Goal: Transaction & Acquisition: Purchase product/service

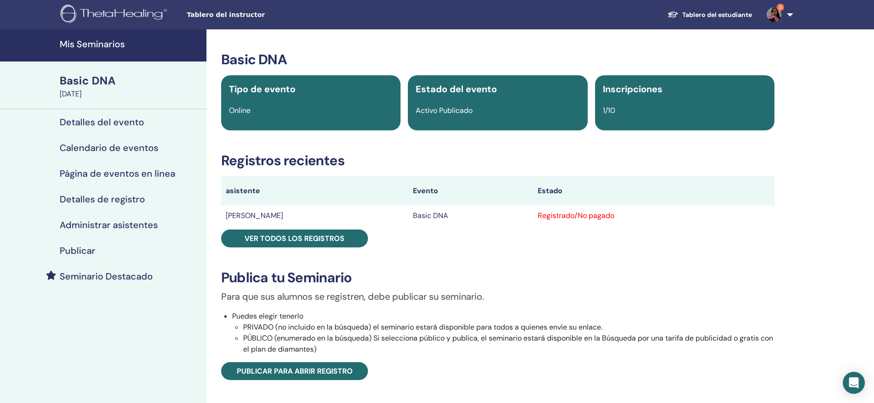
click at [209, 16] on span "Tablero del instructor" at bounding box center [256, 15] width 138 height 10
click at [103, 42] on h4 "Mis Seminarios" at bounding box center [130, 44] width 141 height 11
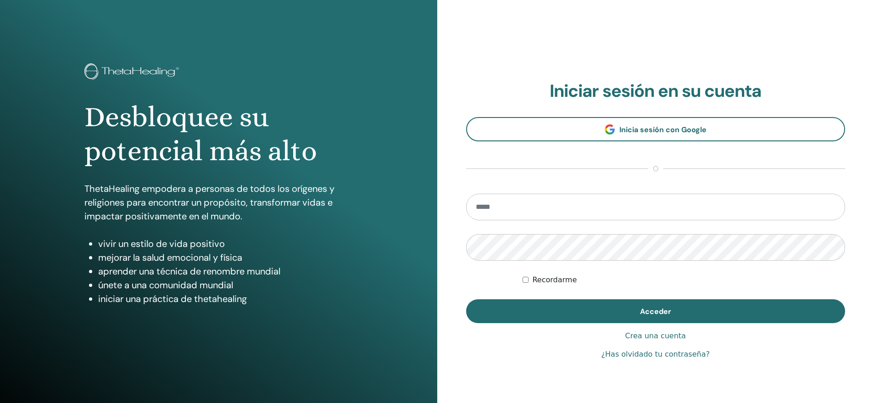
scroll to position [38, 0]
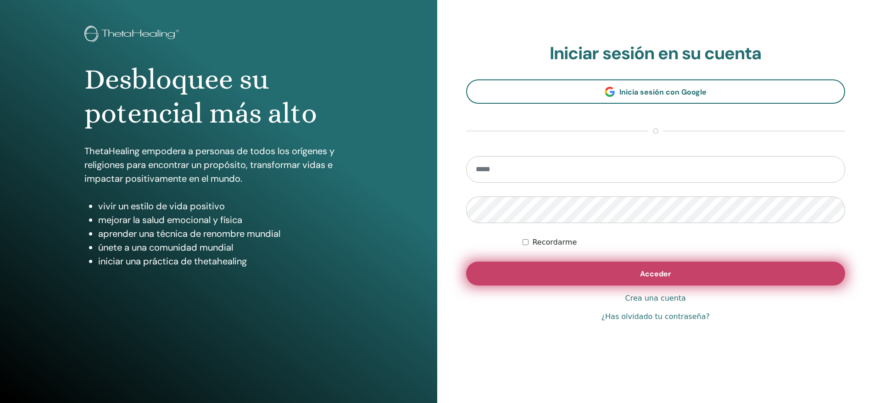
type input "**********"
click at [612, 271] on button "Acceder" at bounding box center [655, 274] width 379 height 24
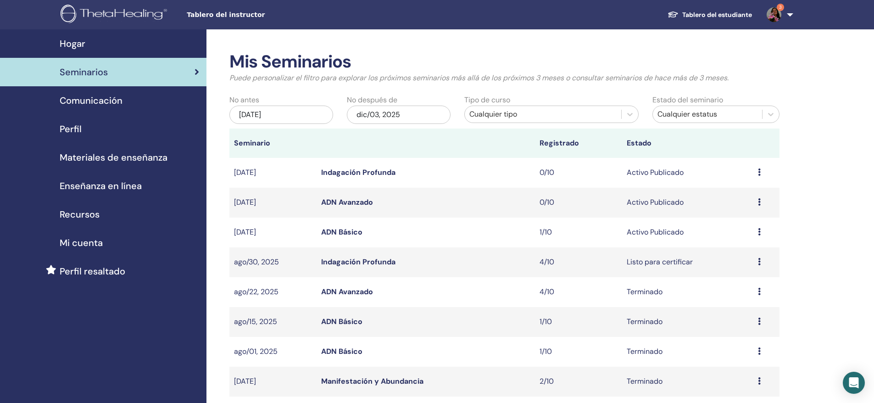
click at [105, 271] on span "Perfil resaltado" at bounding box center [93, 271] width 66 height 14
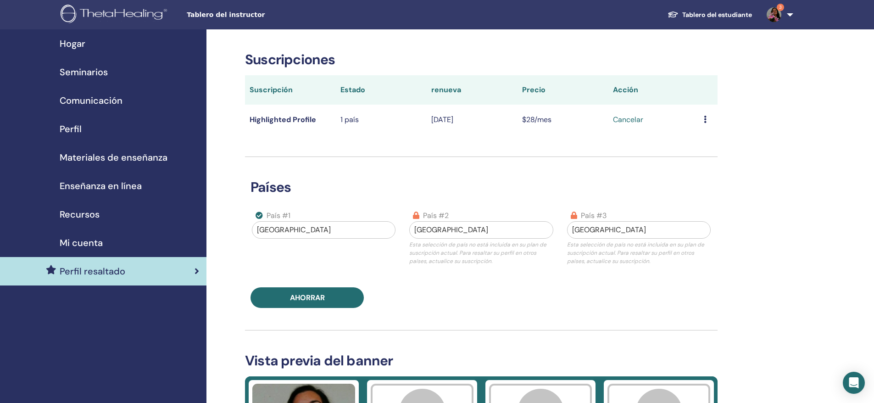
click at [81, 242] on span "Mi cuenta" at bounding box center [81, 243] width 43 height 14
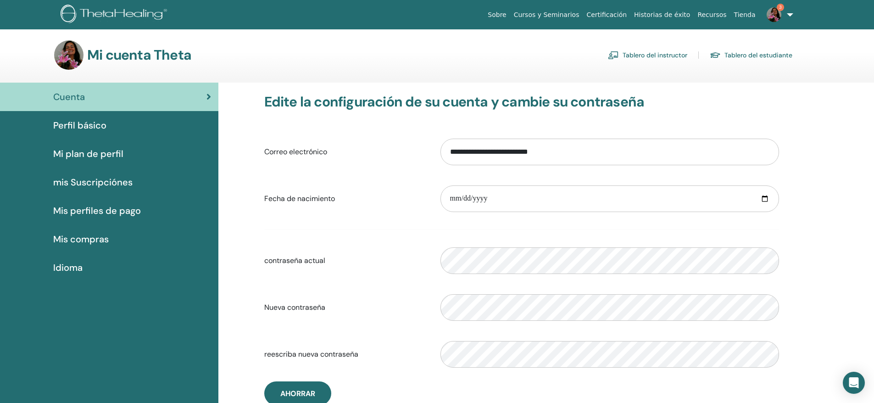
click at [95, 155] on span "Mi plan de perfil" at bounding box center [88, 154] width 70 height 14
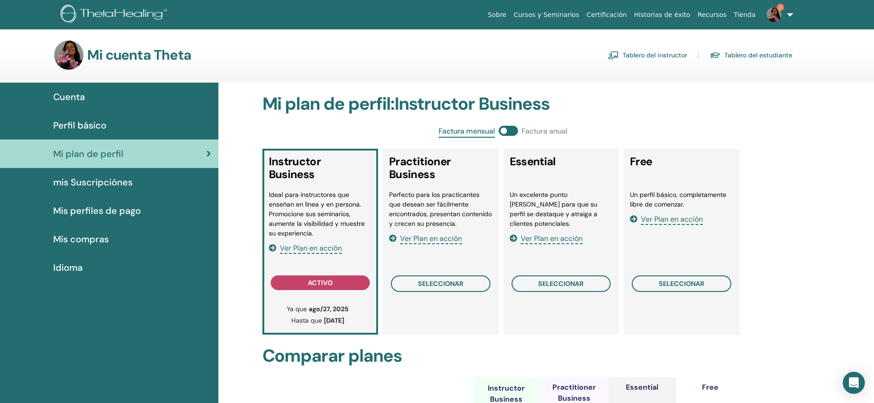
click at [106, 181] on span "mis Suscripciónes" at bounding box center [92, 182] width 79 height 14
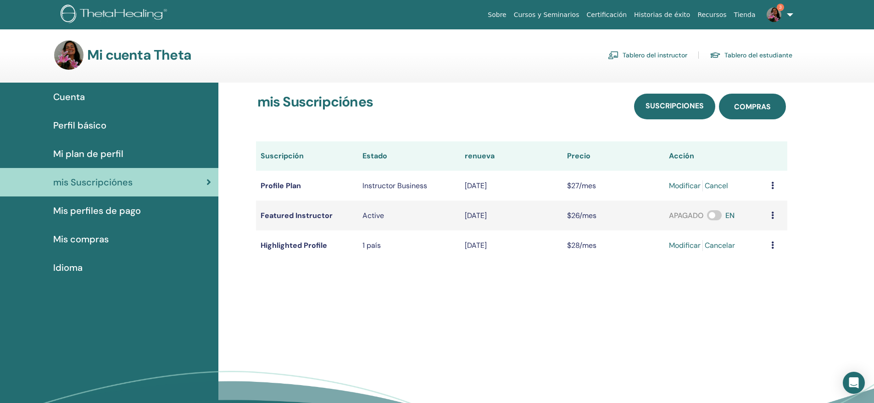
click at [748, 102] on span "compras" at bounding box center [752, 107] width 37 height 10
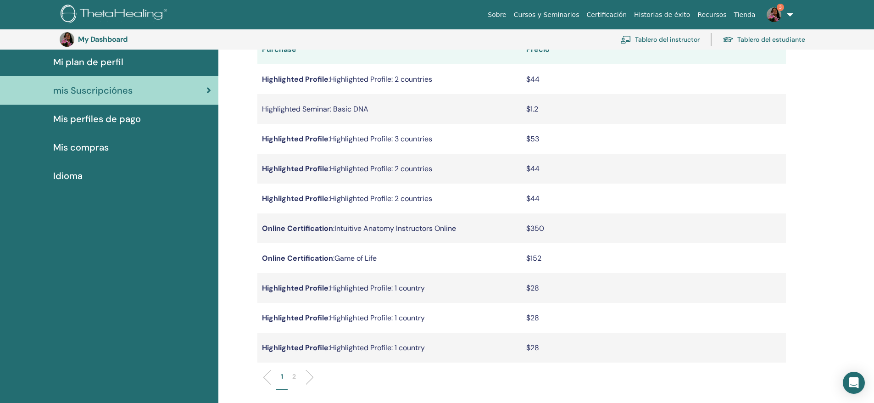
scroll to position [158, 0]
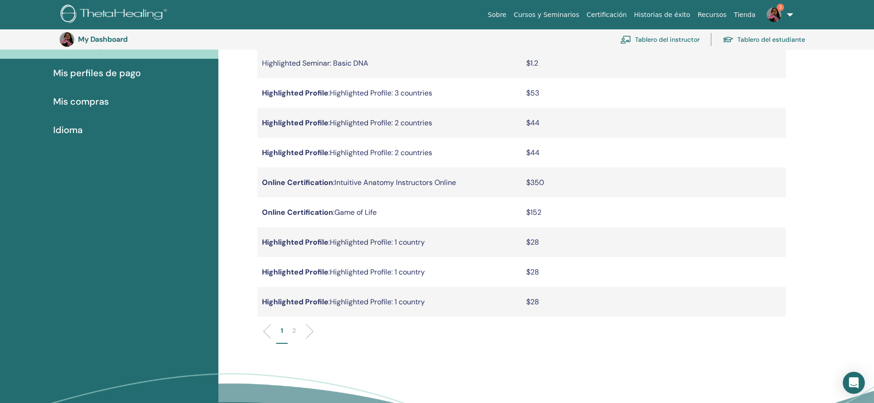
click at [311, 331] on li at bounding box center [306, 331] width 16 height 16
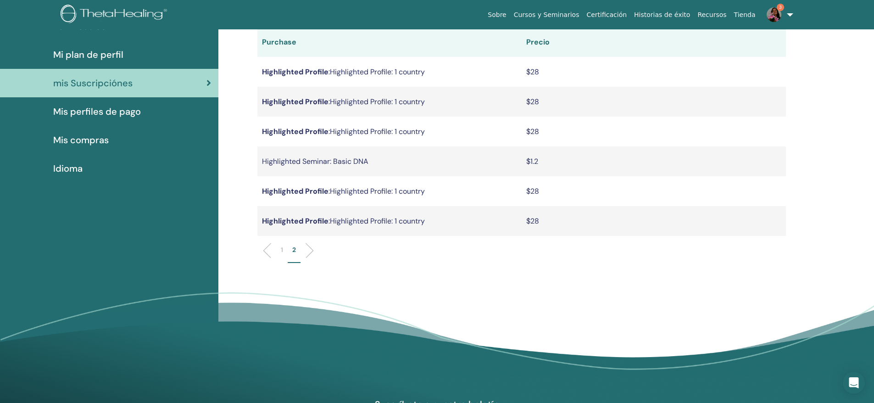
scroll to position [0, 0]
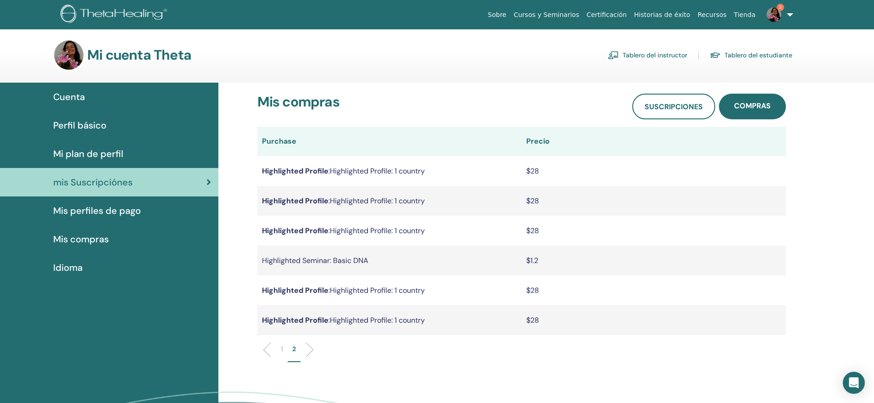
click at [351, 260] on td "Highlighted Seminar: Basic DNA" at bounding box center [389, 260] width 264 height 30
click at [283, 266] on td "Highlighted Seminar: Basic DNA" at bounding box center [389, 260] width 264 height 30
click at [263, 352] on div "1 2" at bounding box center [522, 353] width 542 height 36
click at [267, 349] on li at bounding box center [271, 350] width 16 height 16
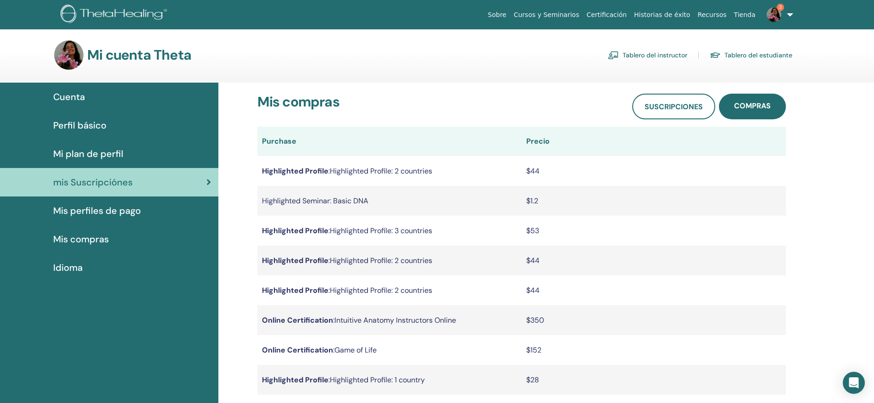
click at [112, 156] on span "Mi plan de perfil" at bounding box center [88, 154] width 70 height 14
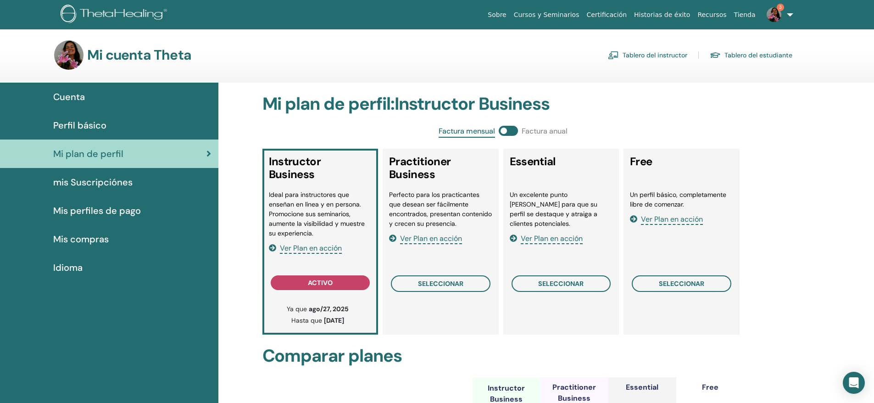
click at [64, 125] on span "Perfil básico" at bounding box center [79, 125] width 53 height 14
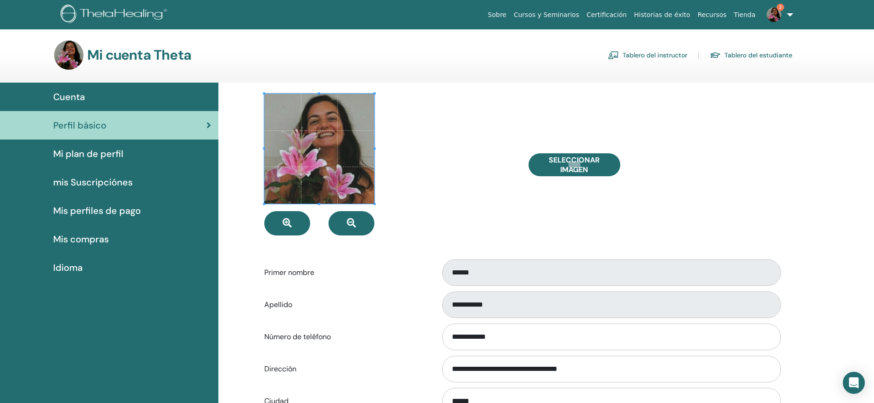
click at [59, 98] on span "Cuenta" at bounding box center [69, 97] width 32 height 14
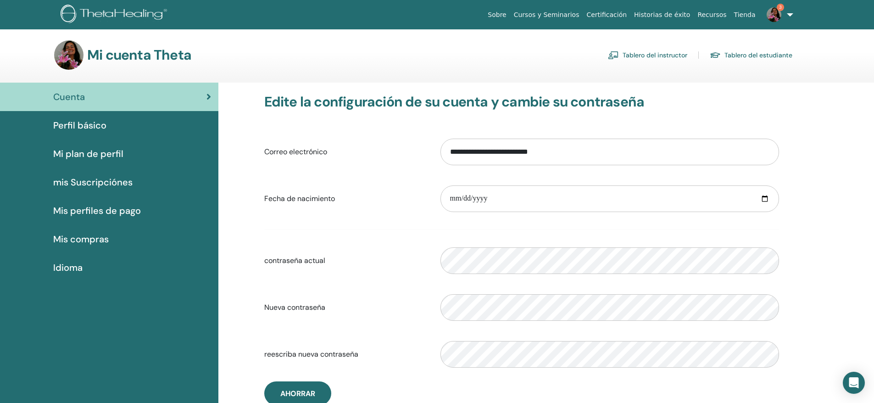
click at [668, 52] on link "Tablero del instructor" at bounding box center [647, 55] width 79 height 15
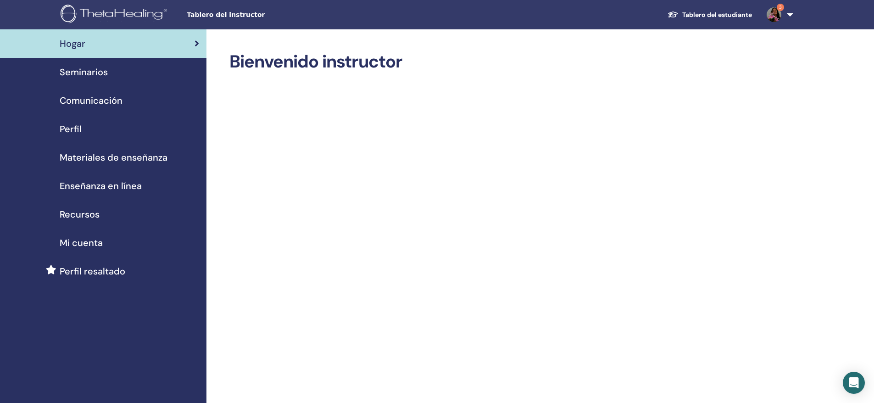
click at [793, 17] on link "3" at bounding box center [778, 14] width 38 height 29
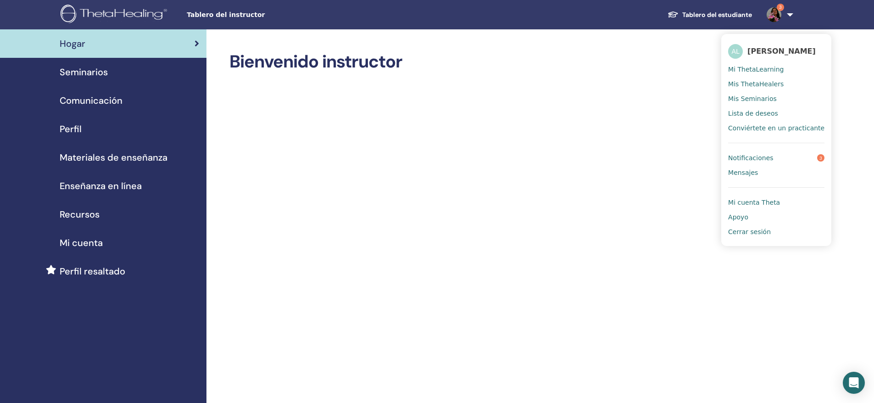
click at [750, 160] on span "Notificaciones" at bounding box center [750, 158] width 45 height 8
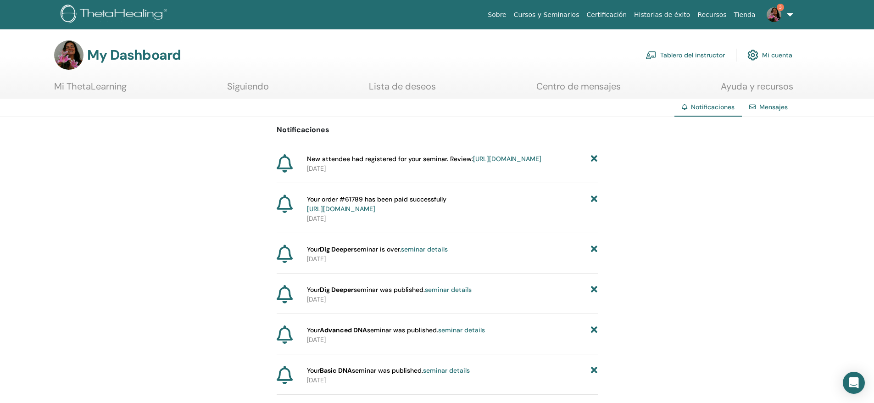
click at [99, 85] on link "Mi ThetaLearning" at bounding box center [90, 90] width 72 height 18
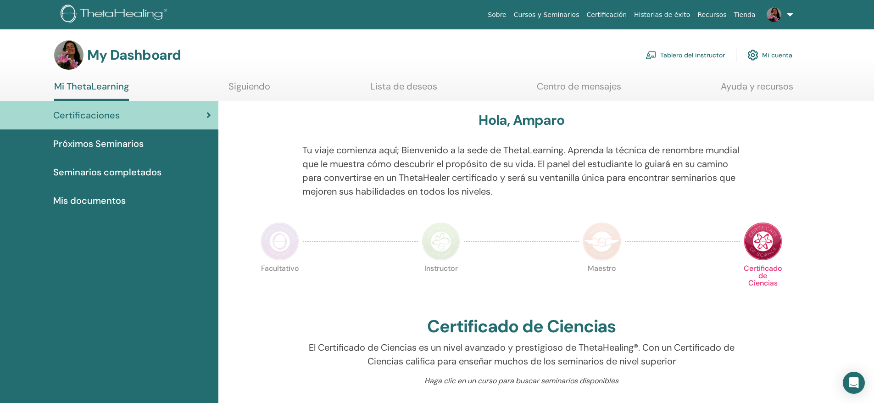
click at [238, 85] on link "Siguiendo" at bounding box center [249, 90] width 42 height 18
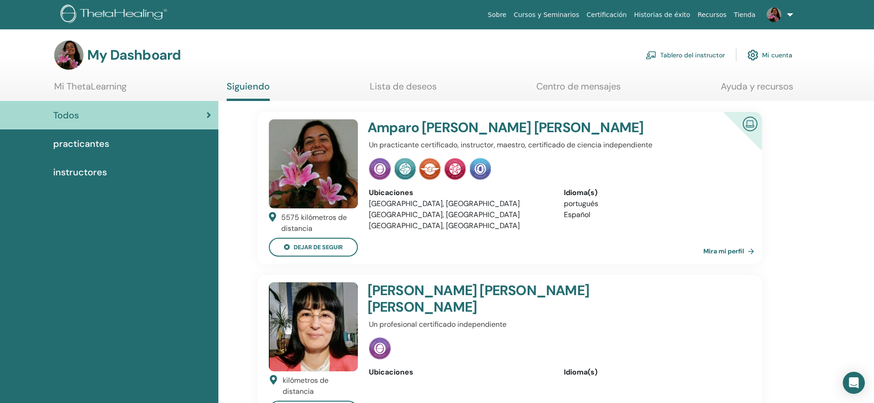
click at [755, 84] on link "Ayuda y recursos" at bounding box center [757, 90] width 72 height 18
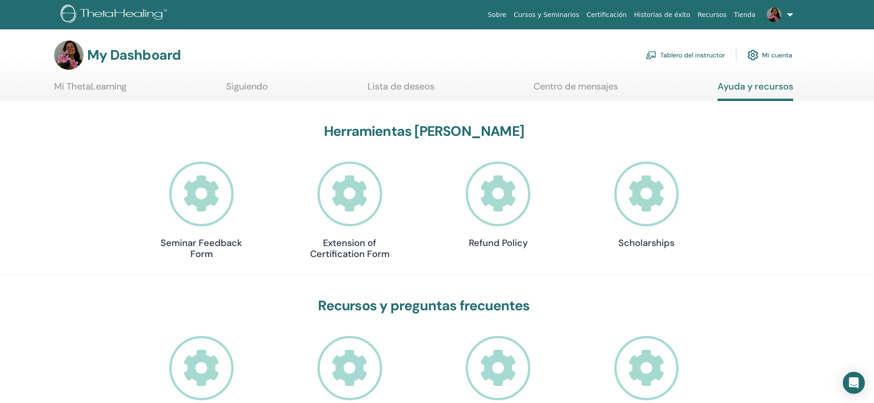
click at [559, 15] on link "Cursos y Seminarios" at bounding box center [546, 14] width 73 height 17
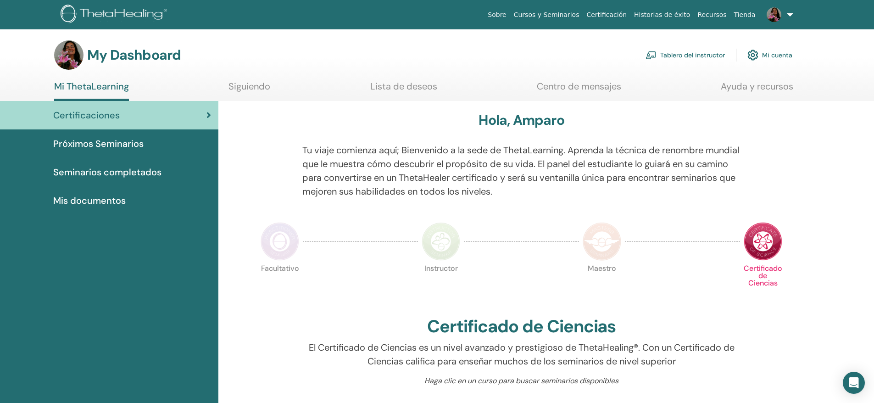
click at [713, 56] on link "Tablero del instructor" at bounding box center [685, 55] width 79 height 20
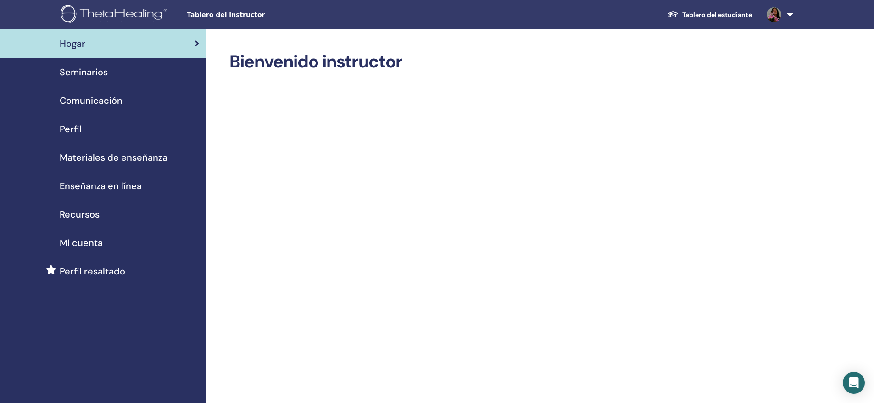
click at [92, 67] on span "Seminarios" at bounding box center [84, 72] width 48 height 14
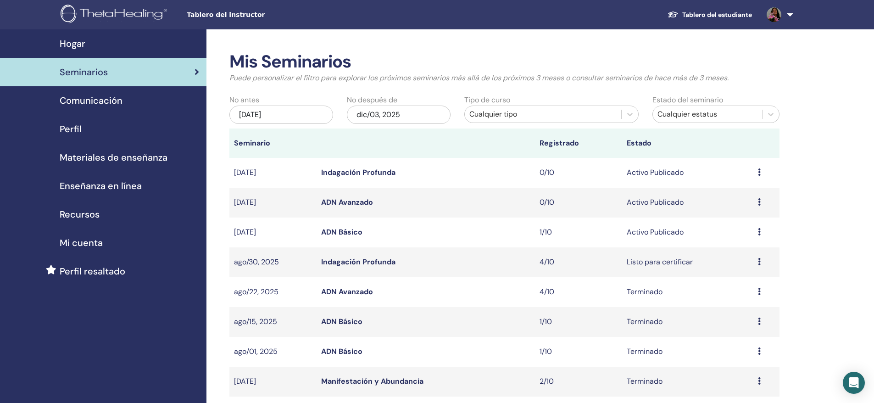
click at [350, 231] on link "ADN Básico" at bounding box center [341, 232] width 41 height 10
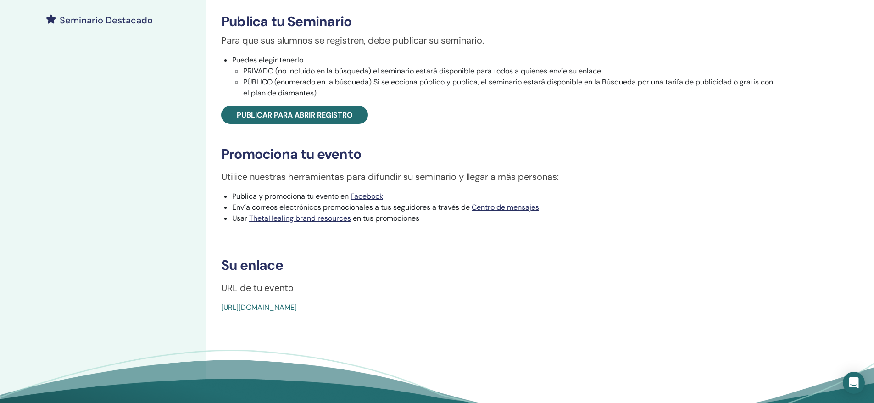
scroll to position [229, 0]
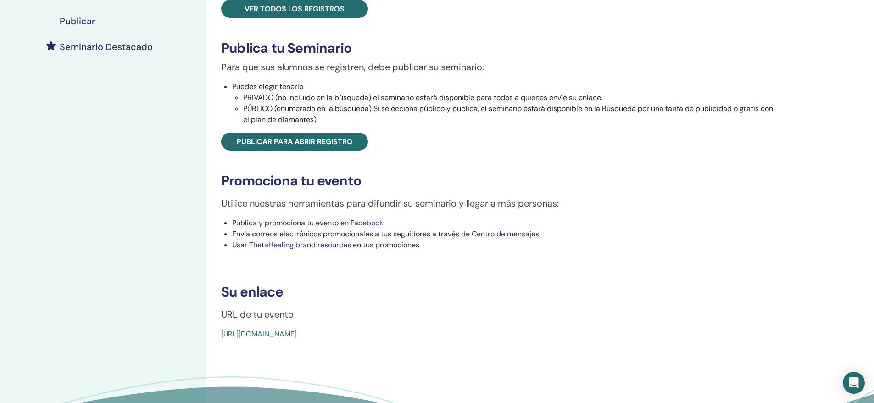
click at [98, 49] on h4 "Seminario Destacado" at bounding box center [106, 46] width 93 height 11
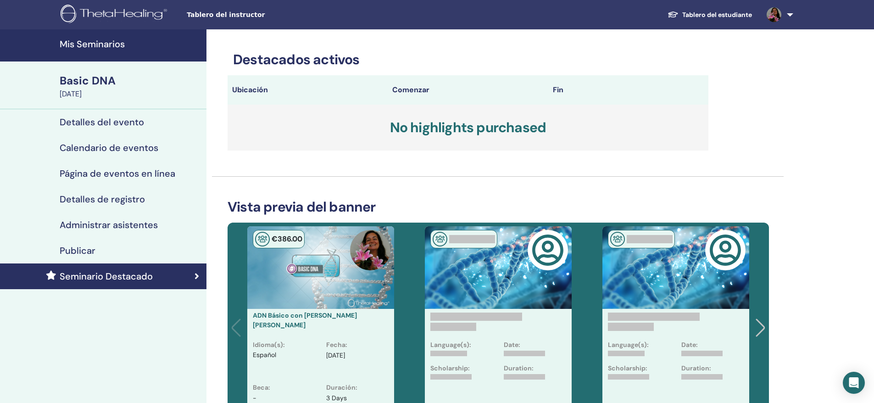
scroll to position [275, 0]
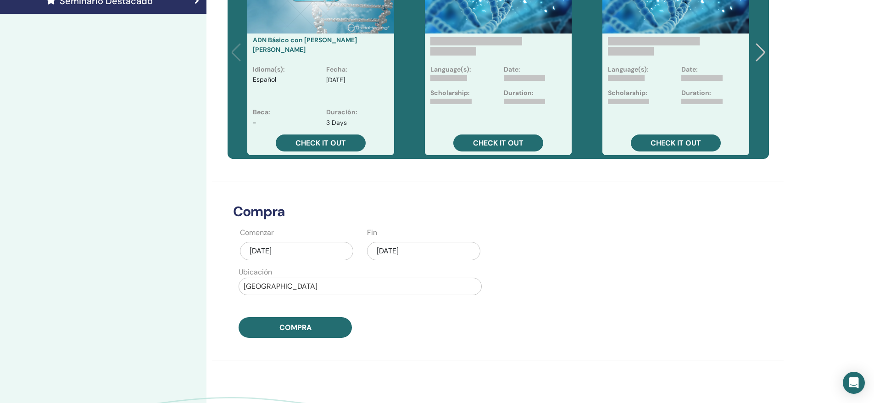
click at [317, 252] on div "sep/03, 2025" at bounding box center [296, 251] width 113 height 18
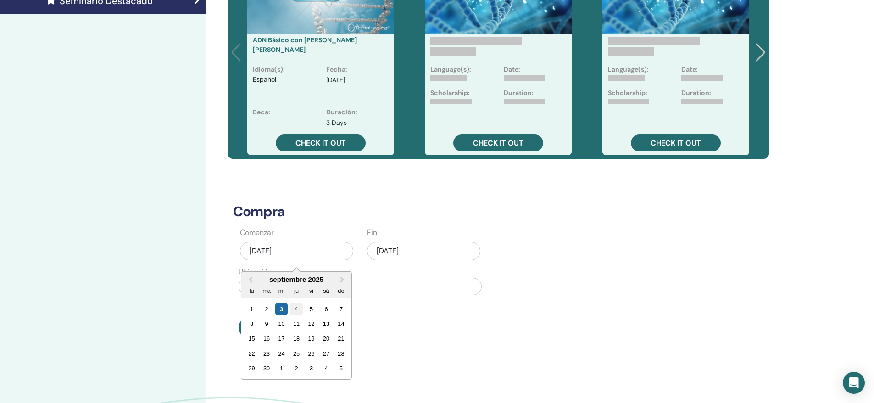
click at [297, 309] on div "4" at bounding box center [296, 309] width 12 height 12
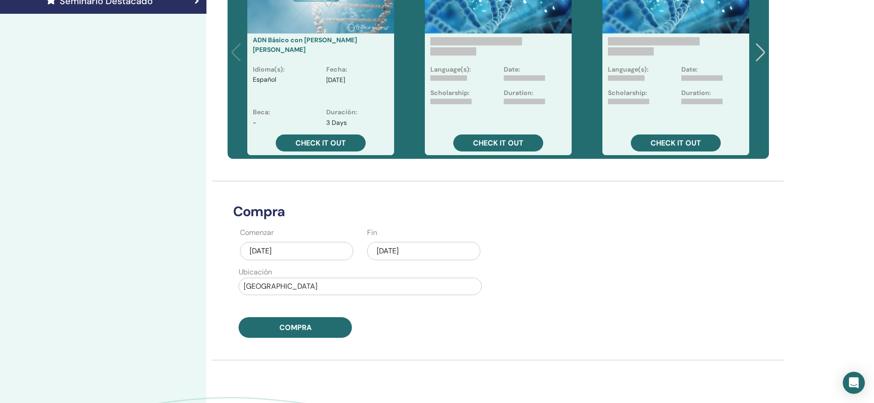
click at [445, 247] on div "sep/03, 2025" at bounding box center [423, 251] width 113 height 18
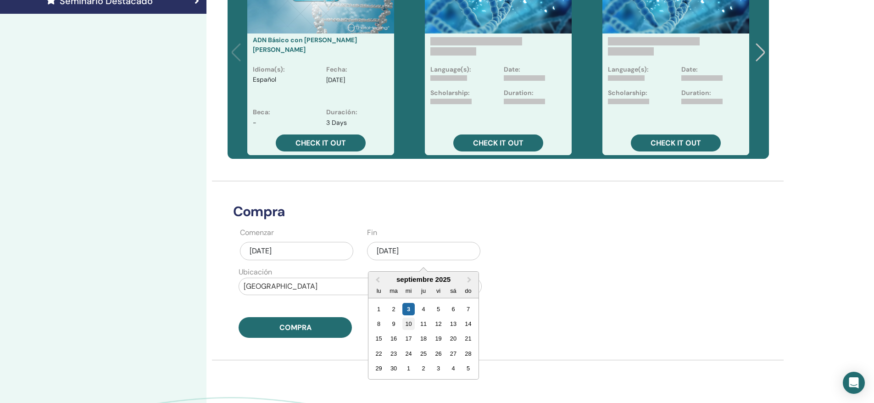
click at [409, 323] on div "10" at bounding box center [408, 323] width 12 height 12
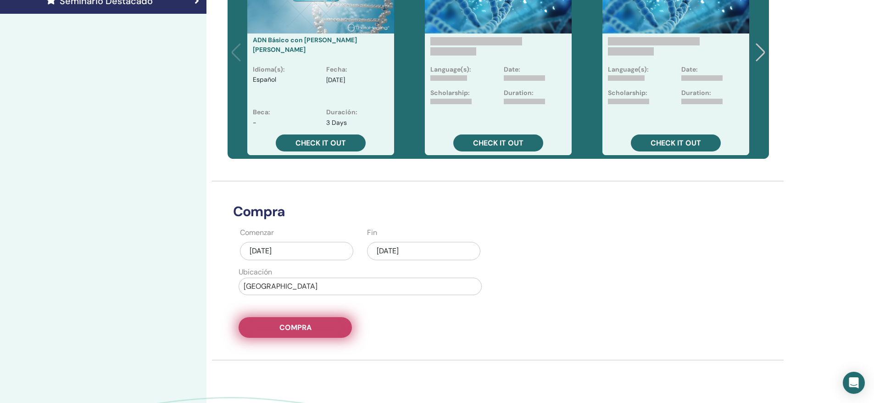
click at [304, 329] on span "Compra" at bounding box center [295, 328] width 32 height 10
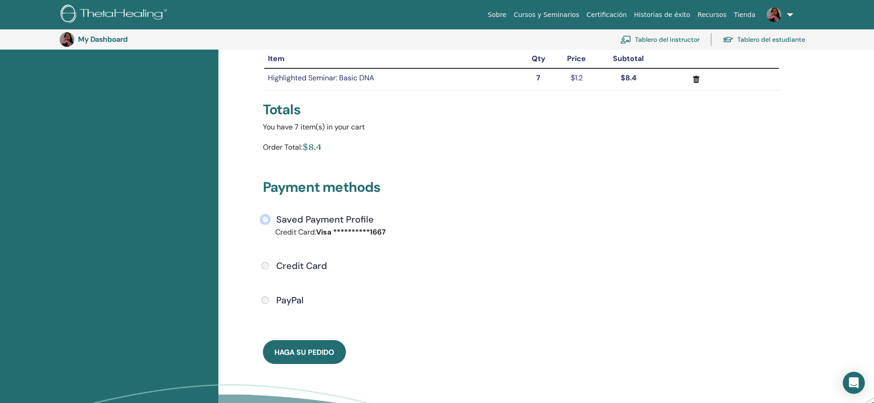
scroll to position [250, 0]
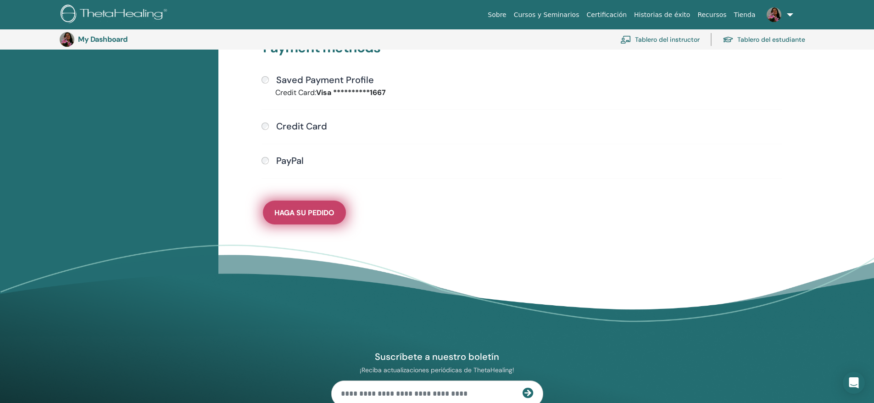
click at [302, 215] on span "Haga su pedido" at bounding box center [304, 213] width 60 height 10
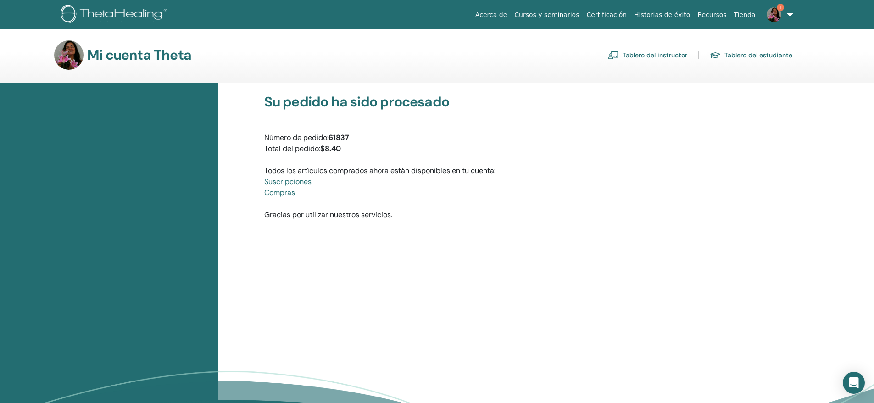
click at [762, 172] on div "Todos los artículos comprados ahora están disponibles en tu cuenta: Suscripcion…" at bounding box center [521, 176] width 515 height 44
click at [791, 15] on link "1" at bounding box center [778, 14] width 38 height 29
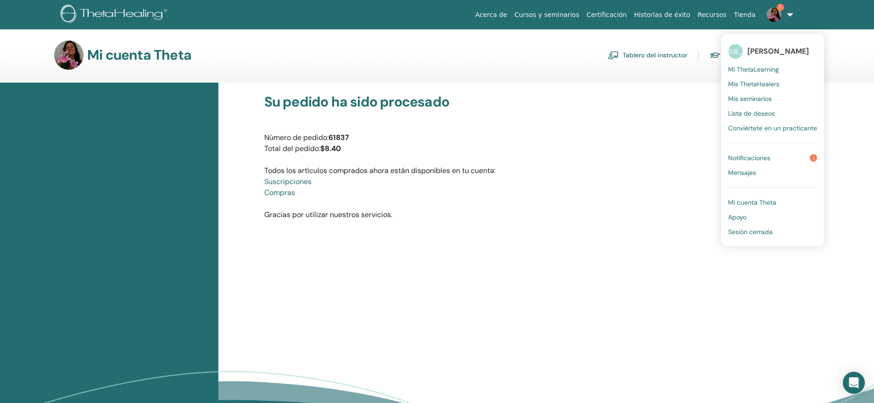
click at [765, 67] on font "Mi ThetaLearning" at bounding box center [753, 69] width 51 height 8
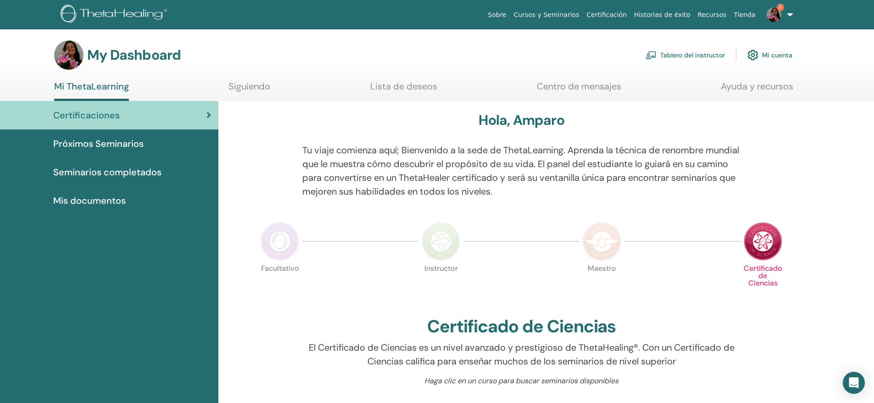
click at [698, 55] on link "Tablero del instructor" at bounding box center [685, 55] width 79 height 20
